Goal: Task Accomplishment & Management: Use online tool/utility

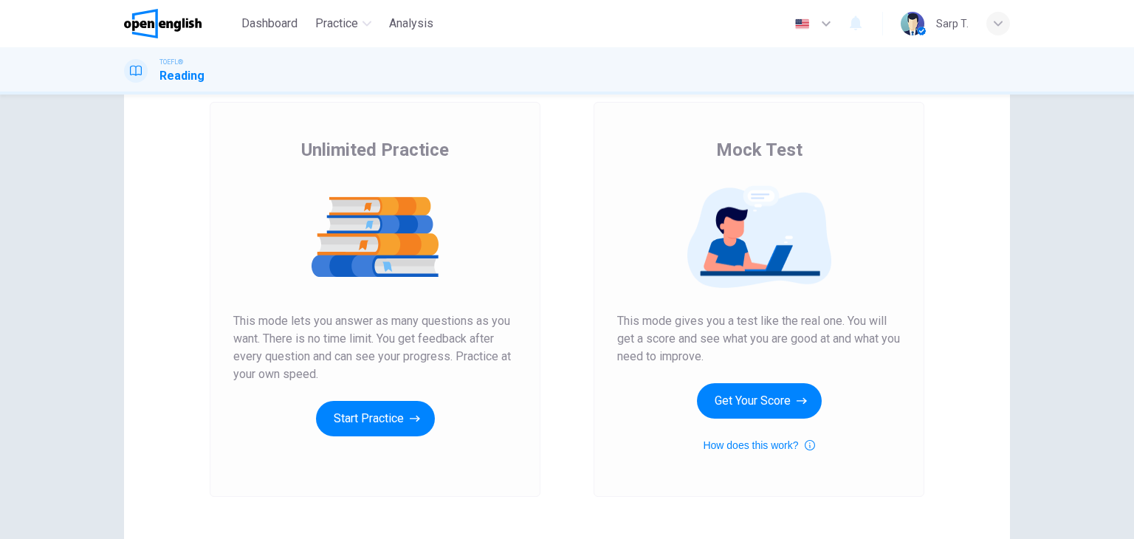
scroll to position [83, 0]
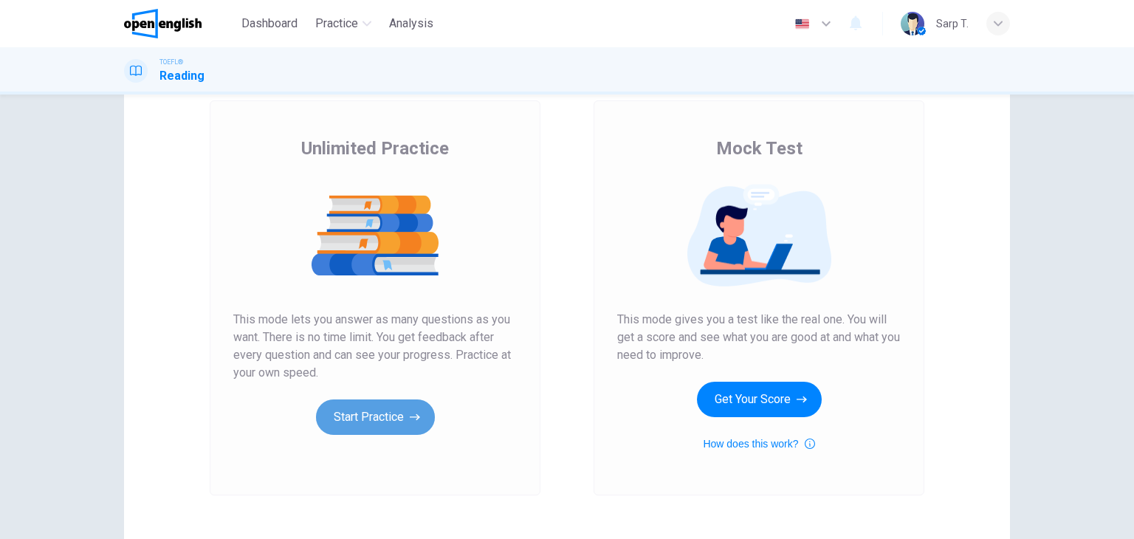
click at [352, 427] on button "Start Practice" at bounding box center [375, 416] width 119 height 35
